Goal: Task Accomplishment & Management: Use online tool/utility

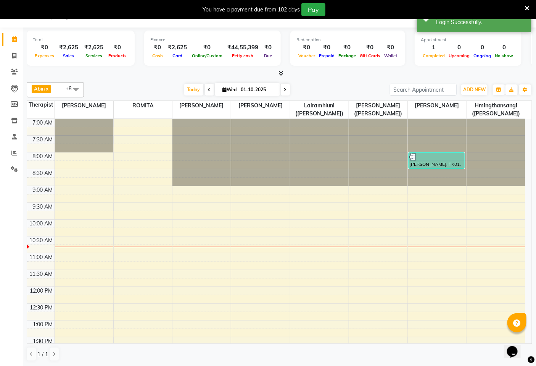
click at [527, 11] on icon at bounding box center [527, 8] width 5 height 7
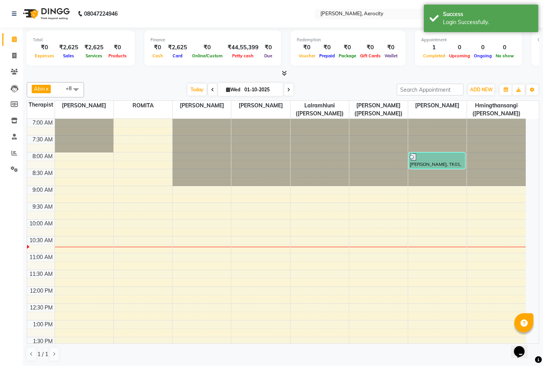
click at [402, 28] on div "Total ₹0 Expenses ₹2,625 Sales ₹2,625 Services ₹0 Products Finance ₹0 Cash ₹2,6…" at bounding box center [283, 52] width 512 height 50
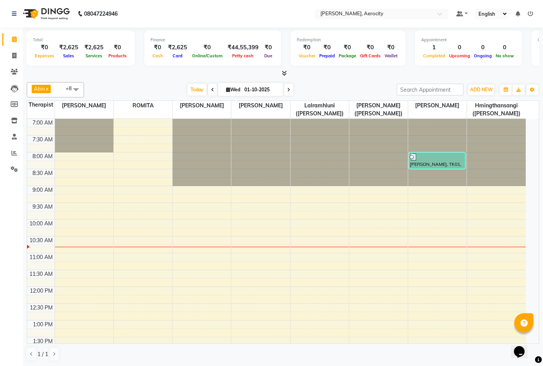
click at [528, 14] on icon at bounding box center [530, 13] width 5 height 5
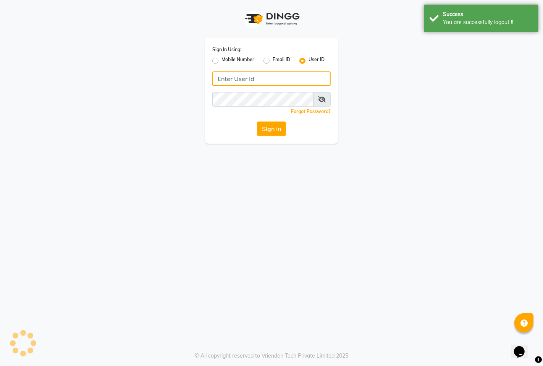
type input "9366908950"
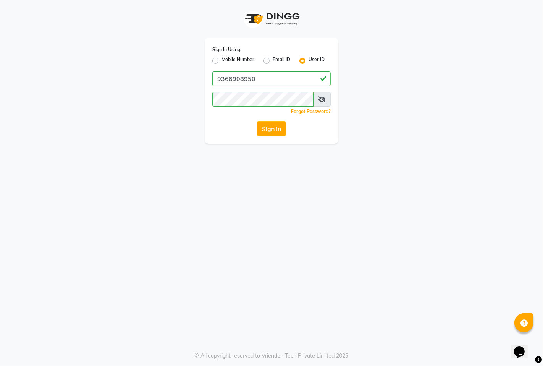
click at [221, 61] on label "Mobile Number" at bounding box center [237, 60] width 33 height 9
click at [221, 61] on input "Mobile Number" at bounding box center [223, 58] width 5 height 5
radio input "true"
radio input "false"
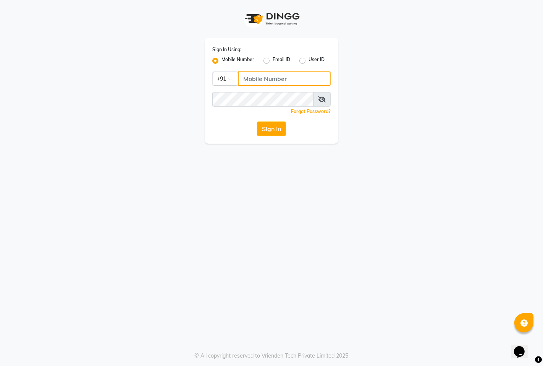
click at [257, 78] on input "Username" at bounding box center [284, 78] width 93 height 15
type input "7389901811"
click at [277, 128] on button "Sign In" at bounding box center [271, 128] width 29 height 15
